Goal: Find specific page/section: Find specific page/section

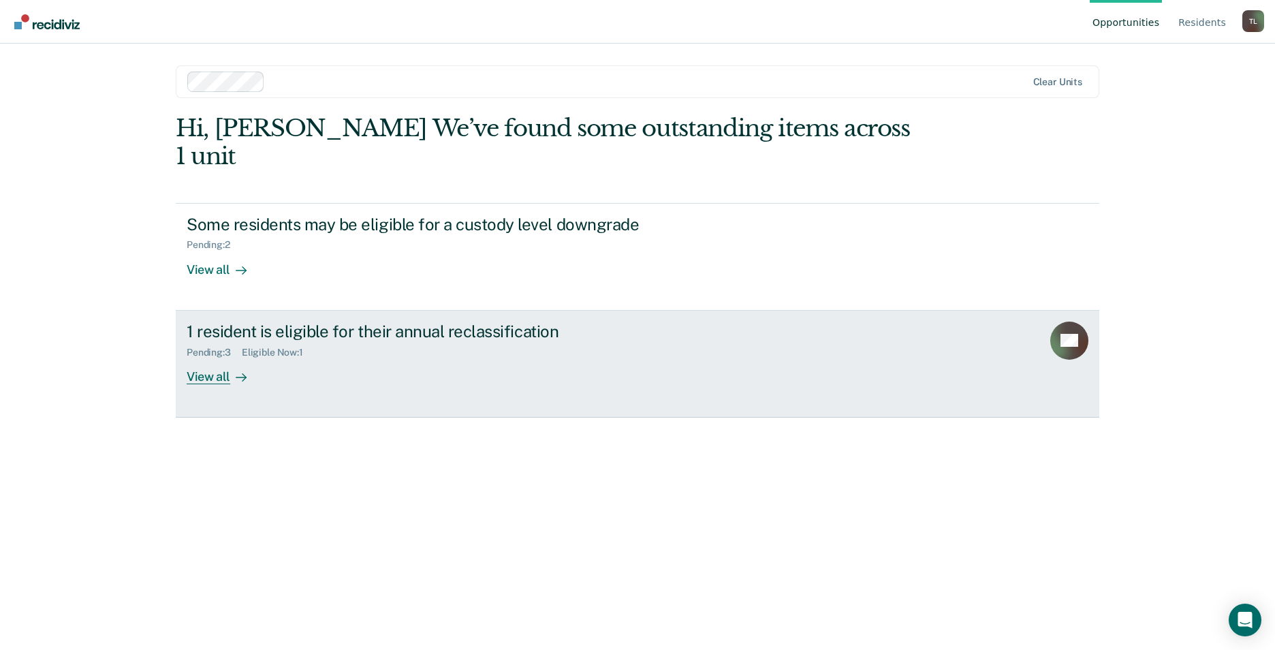
click at [212, 358] on div "View all" at bounding box center [225, 371] width 76 height 27
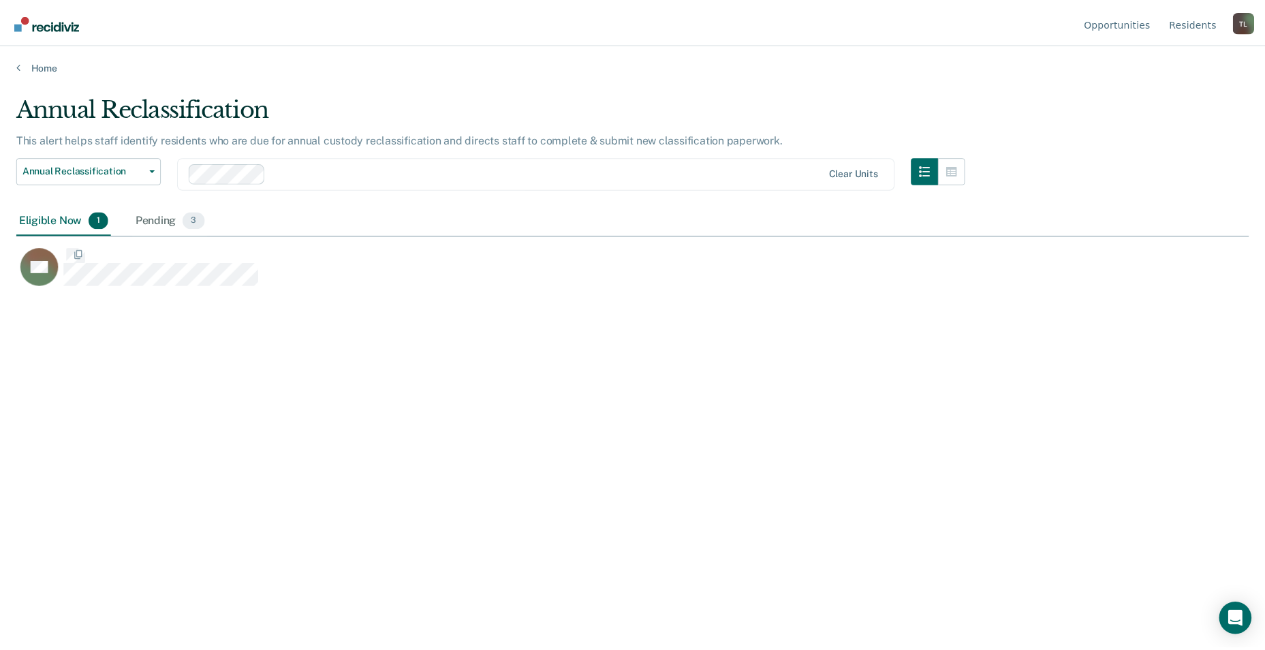
scroll to position [443, 1232]
click at [193, 225] on span "3" at bounding box center [195, 220] width 22 height 18
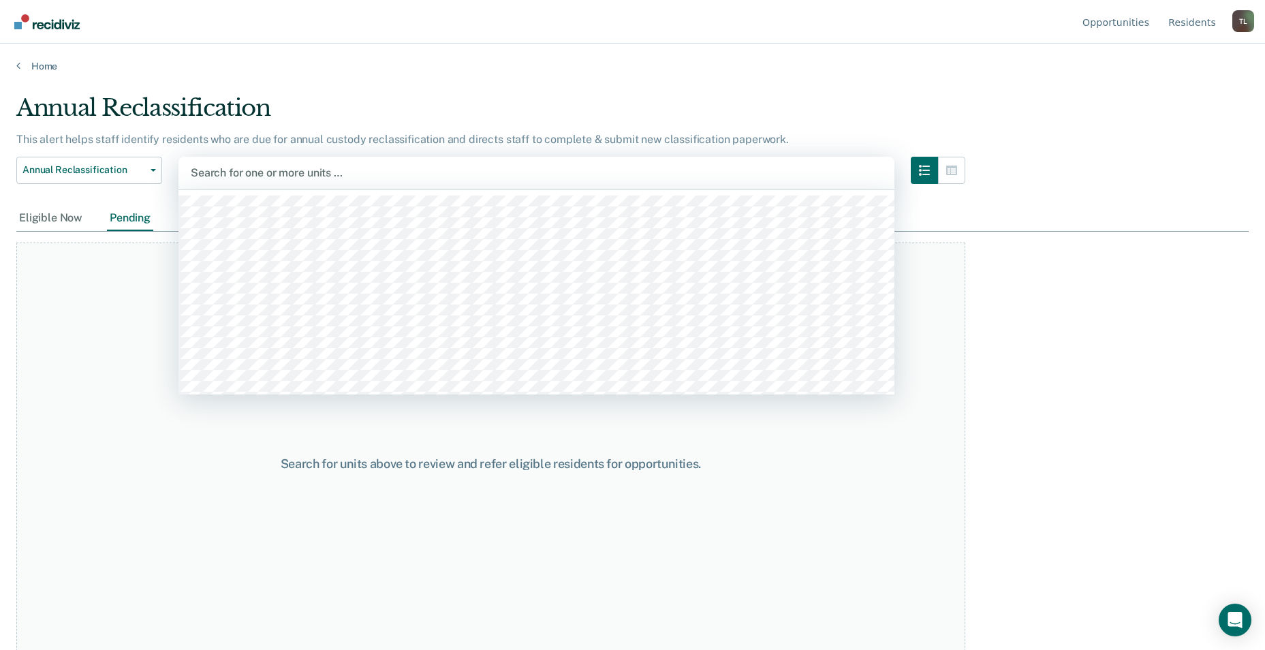
click at [778, 165] on div at bounding box center [536, 173] width 691 height 16
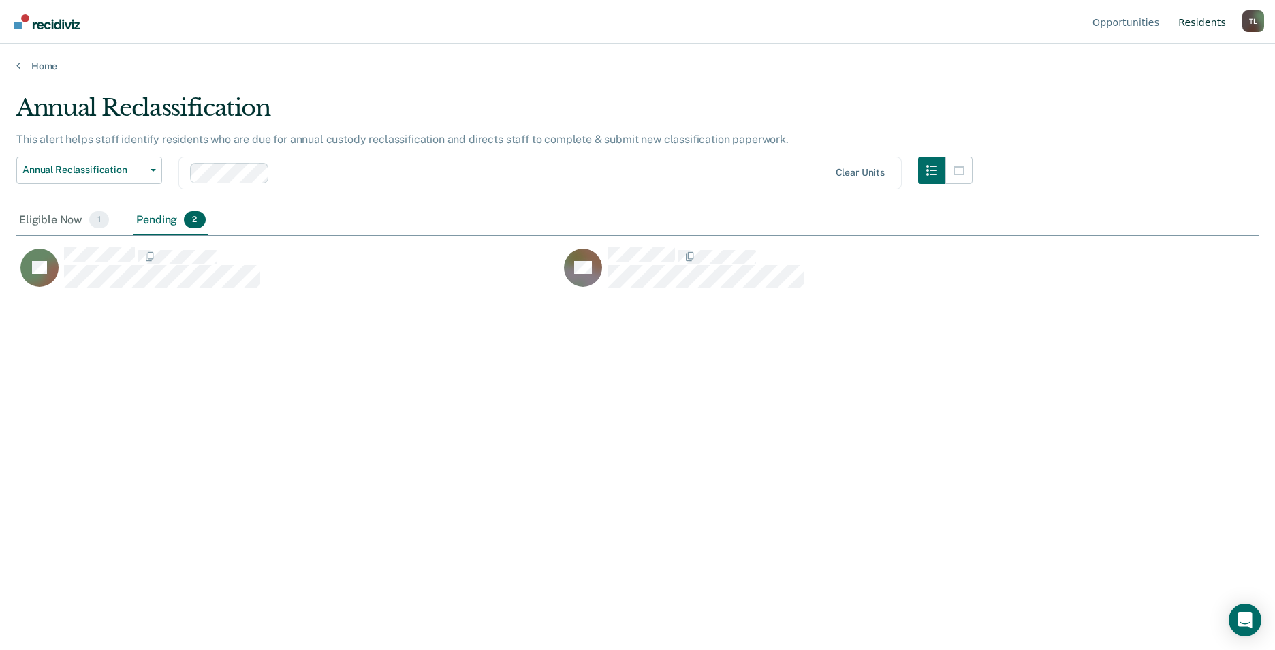
click at [1197, 24] on link "Resident s" at bounding box center [1201, 22] width 53 height 44
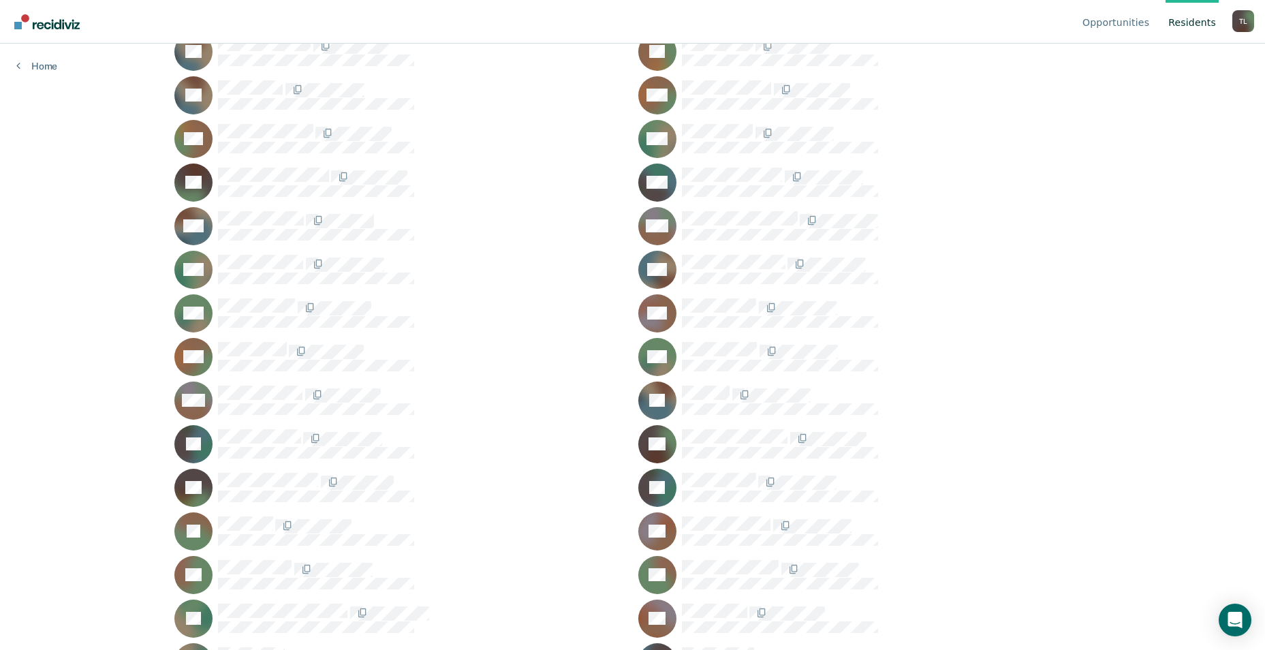
scroll to position [1294, 0]
